Goal: Task Accomplishment & Management: Use online tool/utility

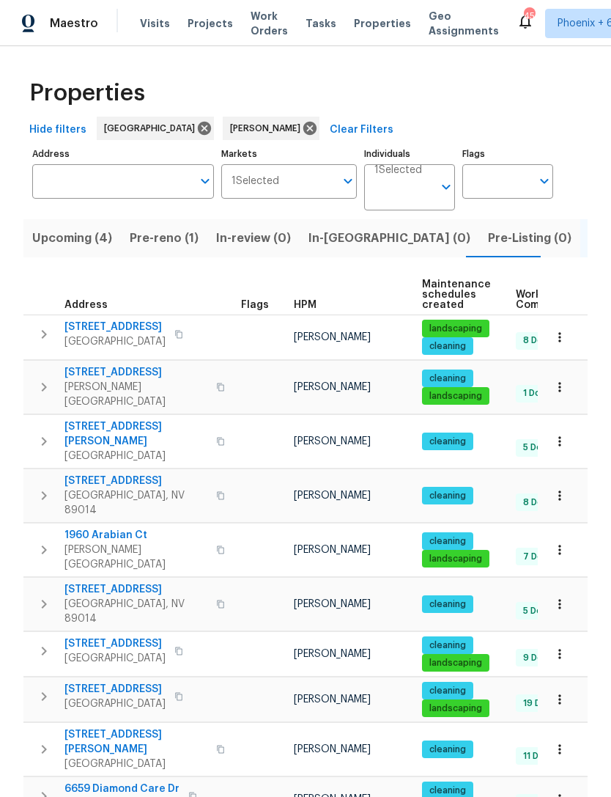
click at [560, 695] on icon "button" at bounding box center [559, 700] width 2 height 10
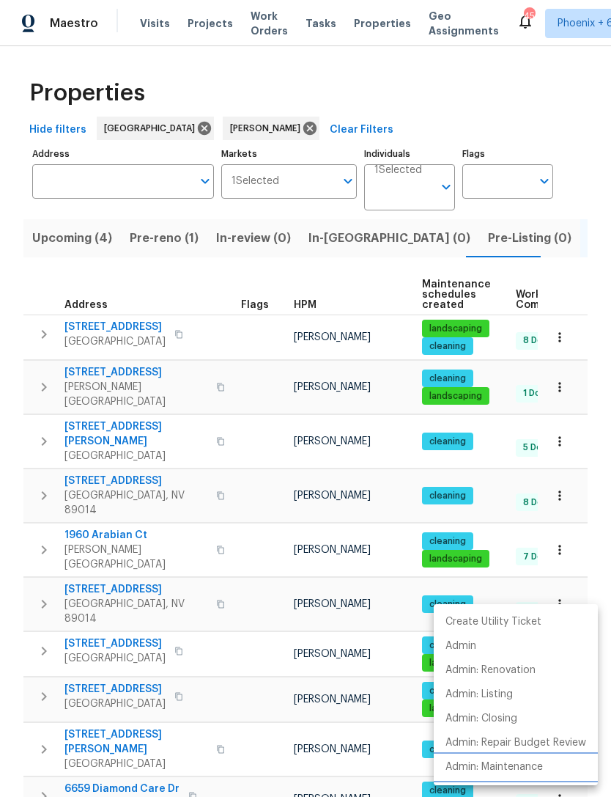
click at [520, 772] on p "Admin: Maintenance" at bounding box center [494, 766] width 97 height 15
click at [378, 276] on div at bounding box center [305, 398] width 611 height 797
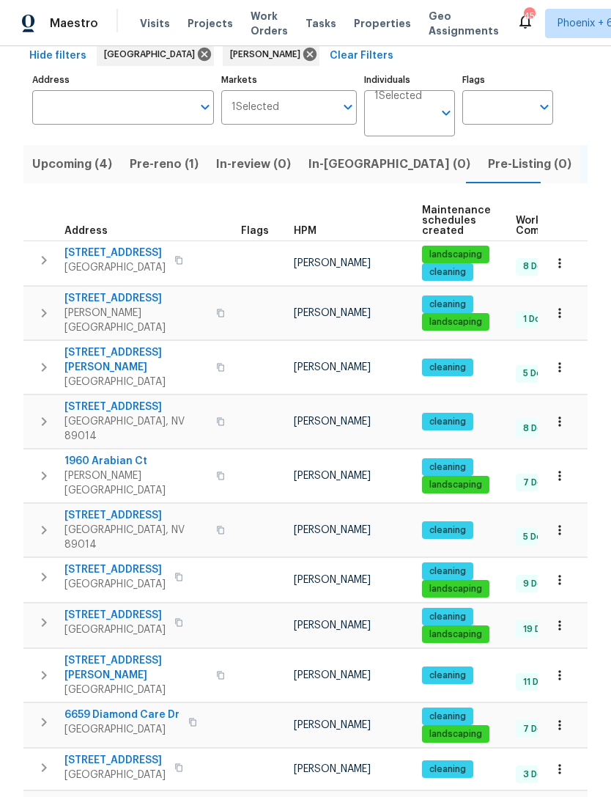
scroll to position [73, 0]
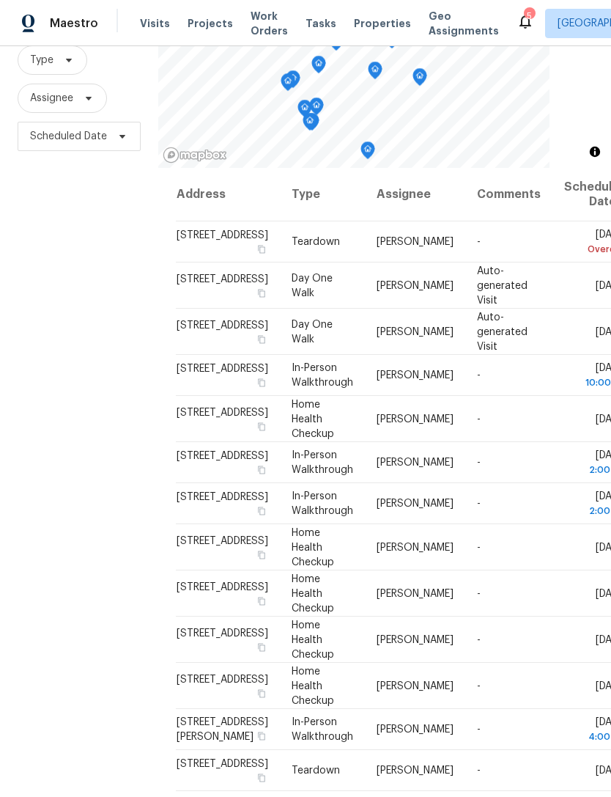
scroll to position [141, 0]
click at [60, 517] on div "Filters Reset ​ Type Assignee Scheduled Date" at bounding box center [79, 377] width 158 height 857
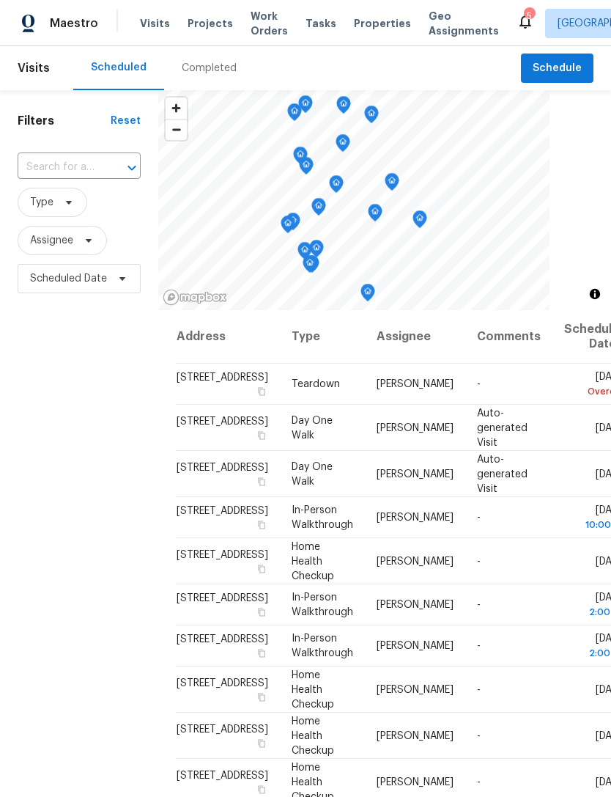
scroll to position [0, 0]
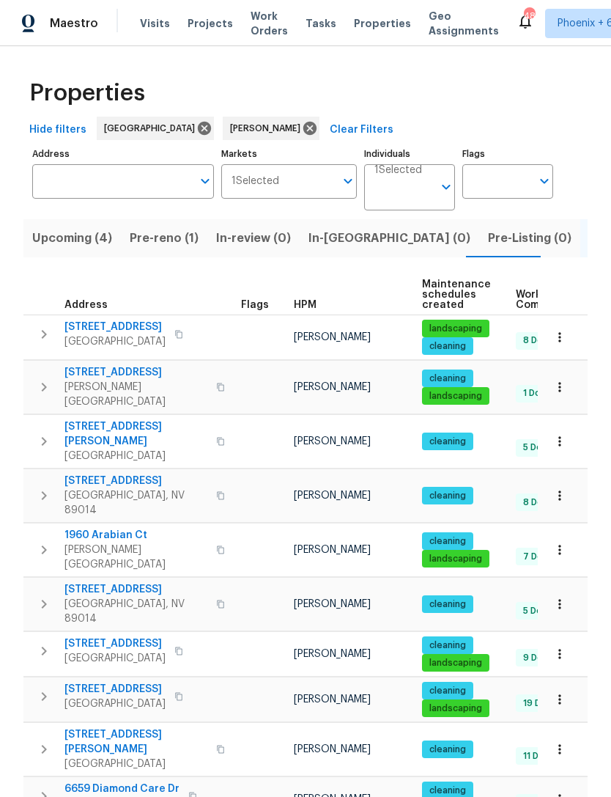
click at [333, 257] on button "In-reno (0)" at bounding box center [390, 238] width 180 height 38
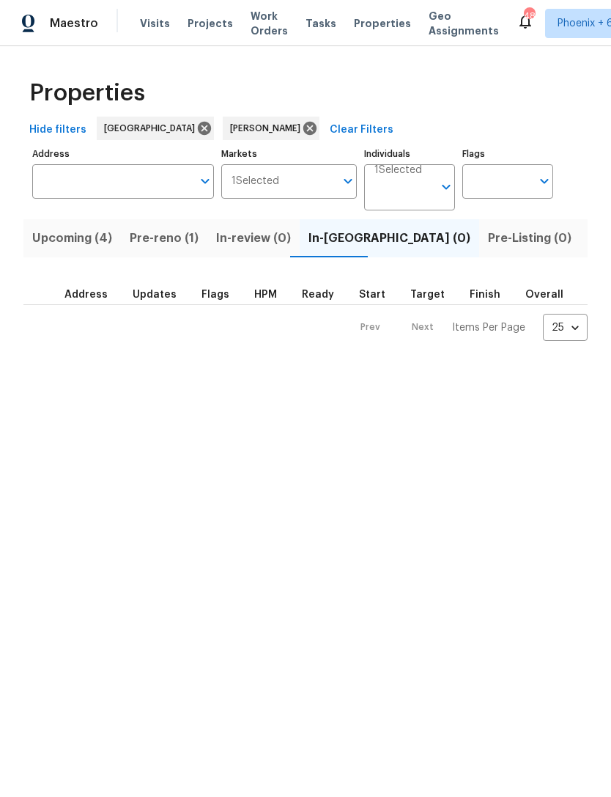
click at [253, 149] on label "Markets" at bounding box center [289, 153] width 136 height 9
click at [279, 164] on input "Markets" at bounding box center [307, 181] width 56 height 34
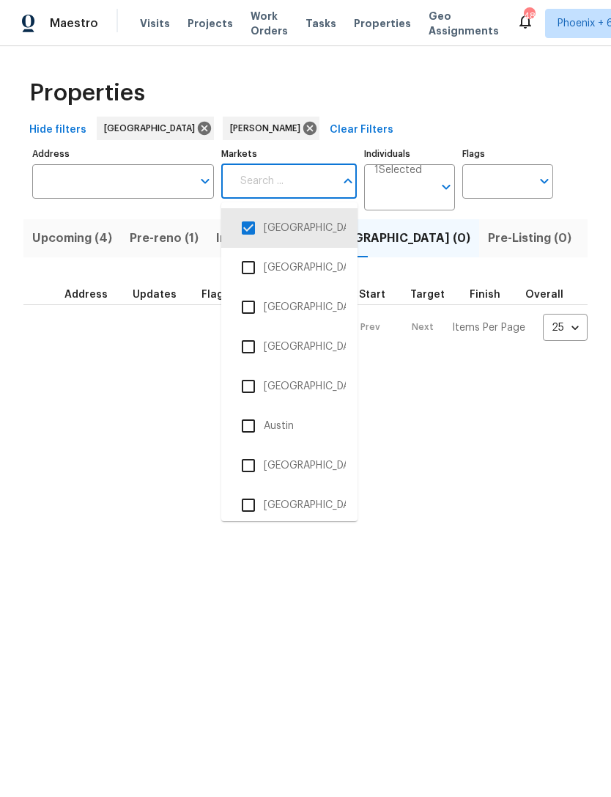
click at [346, 133] on div "Hide filters [GEOGRAPHIC_DATA] [PERSON_NAME] Clear Filters" at bounding box center [305, 130] width 564 height 27
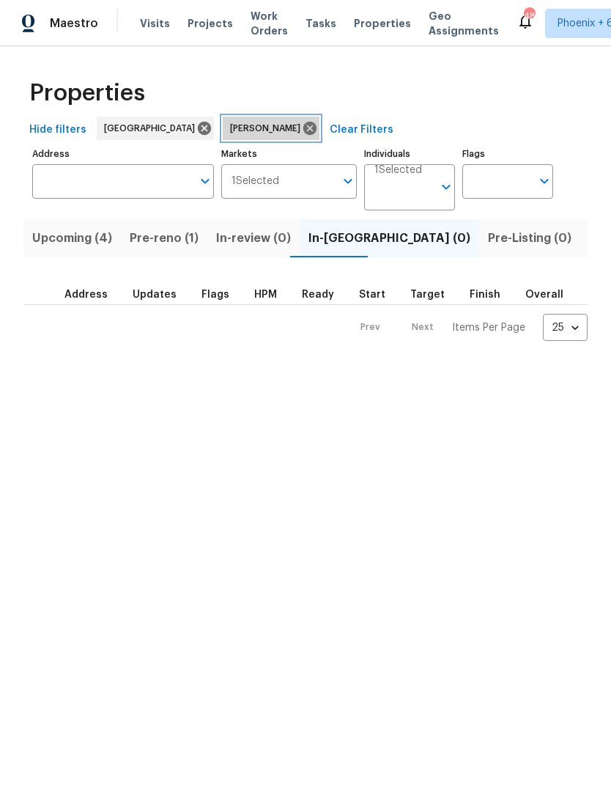
click at [303, 131] on icon at bounding box center [309, 128] width 13 height 13
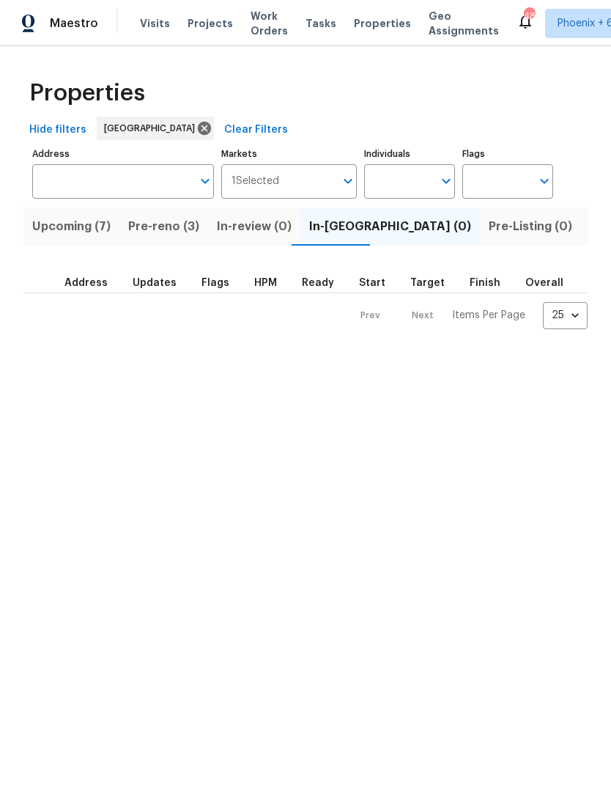
click at [89, 229] on span "Upcoming (7)" at bounding box center [71, 226] width 78 height 21
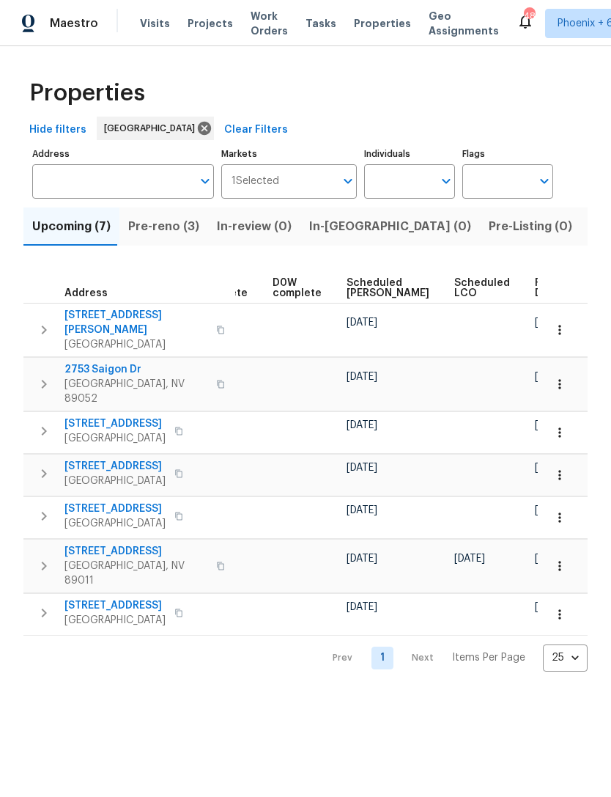
scroll to position [0, 367]
click at [536, 287] on span "Ready Date" at bounding box center [552, 288] width 32 height 21
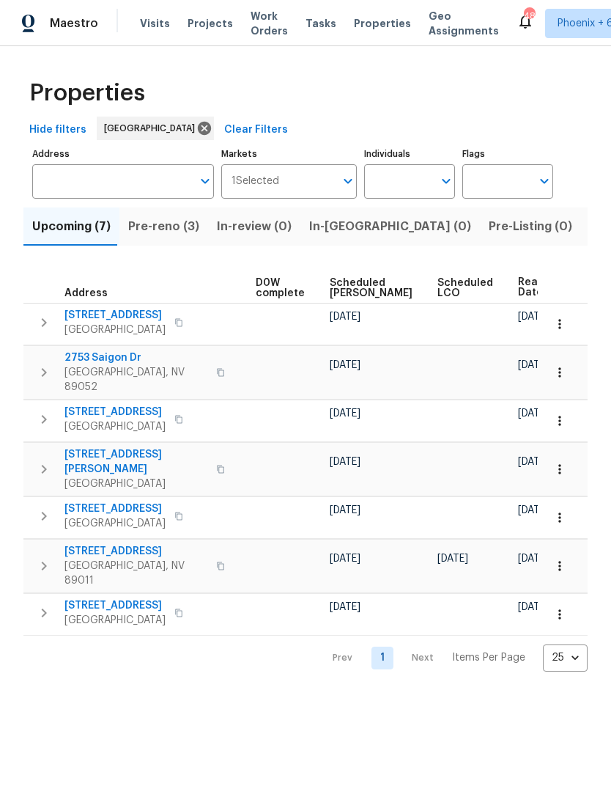
scroll to position [0, 385]
click at [396, 187] on input "Individuals" at bounding box center [398, 181] width 69 height 34
type input "julian"
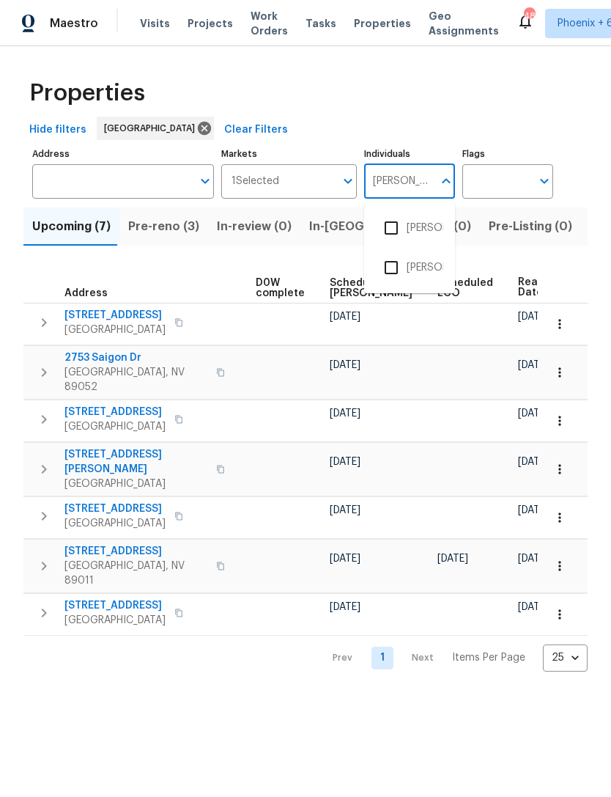
click at [399, 240] on input "checkbox" at bounding box center [391, 227] width 31 height 31
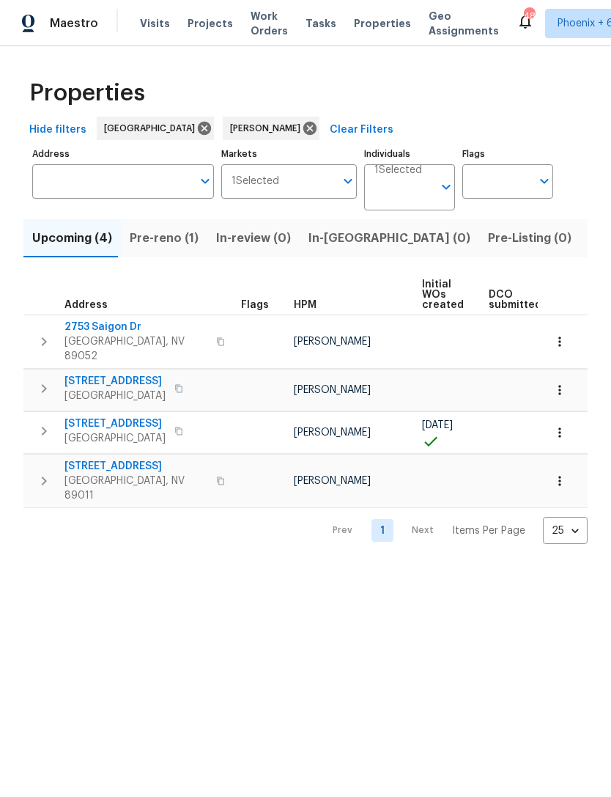
click at [563, 339] on icon "button" at bounding box center [559, 341] width 15 height 15
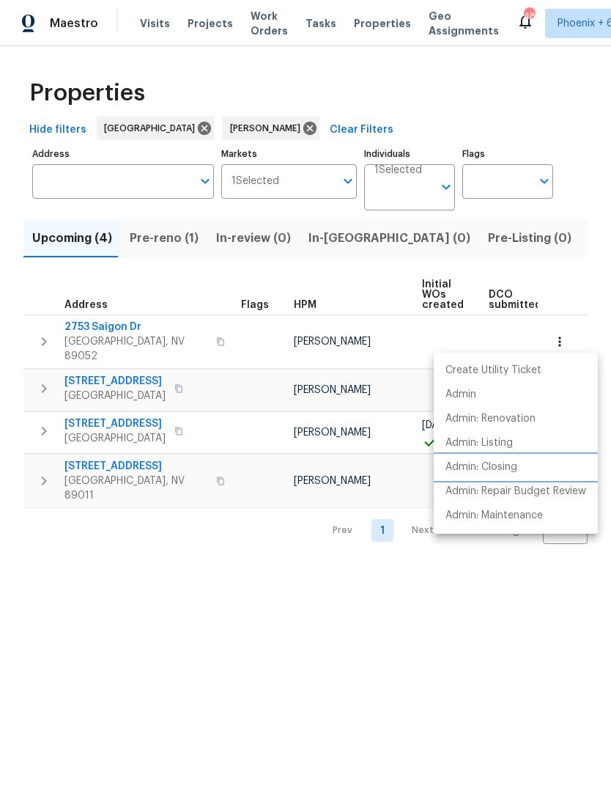
click at [504, 473] on p "Admin: Closing" at bounding box center [482, 466] width 72 height 15
click at [89, 588] on div at bounding box center [305, 398] width 611 height 797
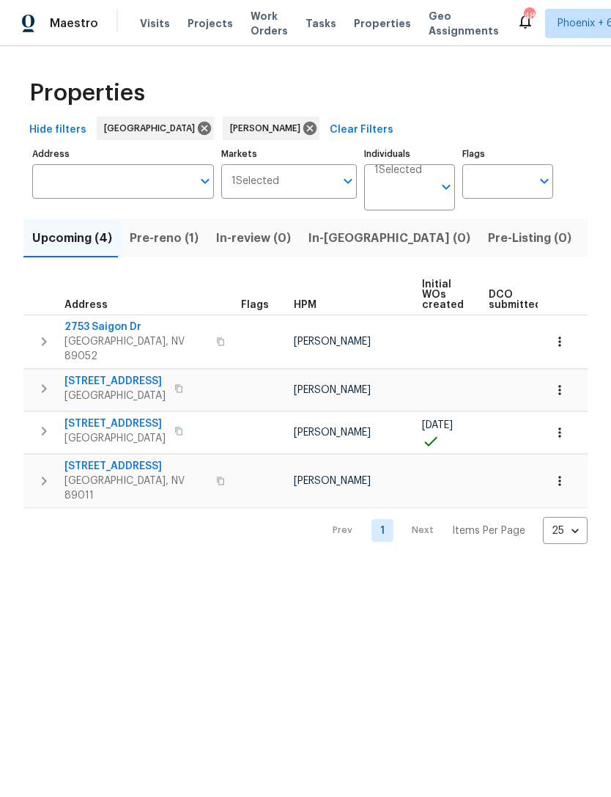
click at [177, 244] on span "Pre-reno (1)" at bounding box center [164, 238] width 69 height 21
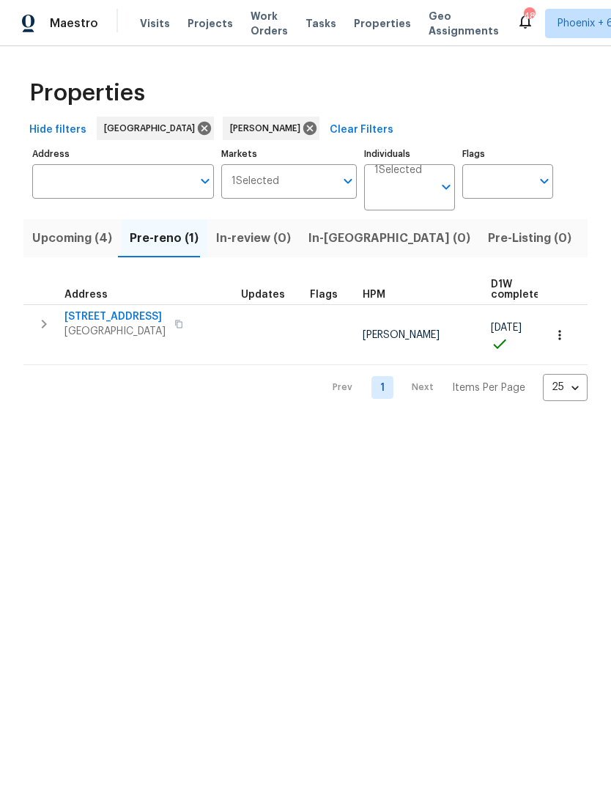
click at [570, 339] on button "button" at bounding box center [560, 335] width 32 height 32
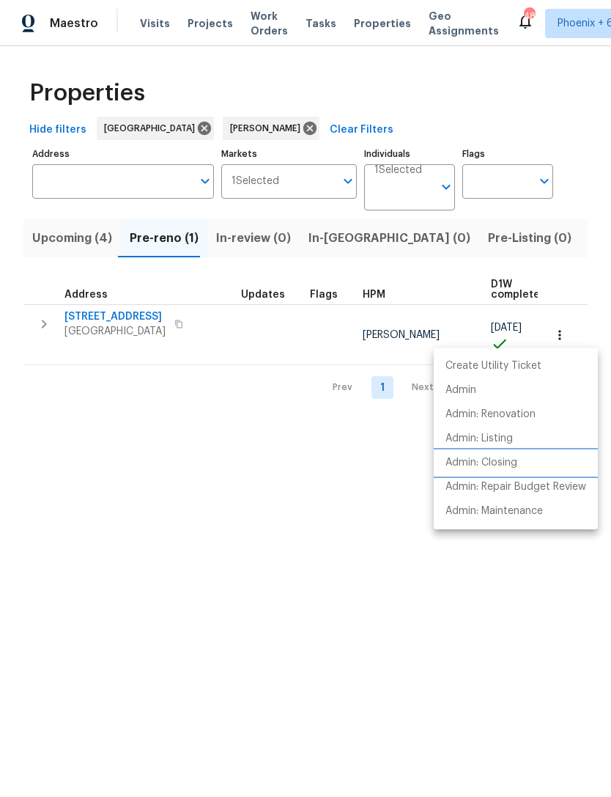
click at [517, 467] on p "Admin: Closing" at bounding box center [482, 462] width 72 height 15
